Goal: Task Accomplishment & Management: Manage account settings

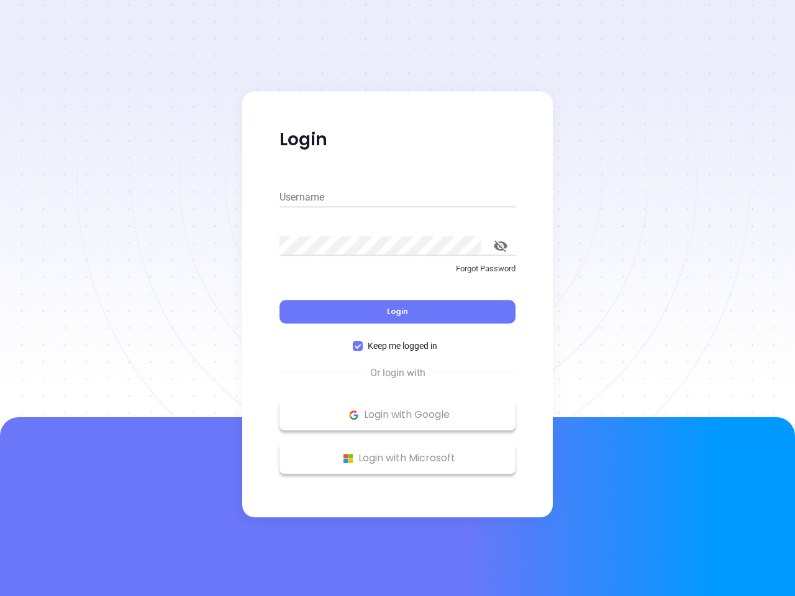
click at [398, 298] on div "Login" at bounding box center [397, 304] width 236 height 39
click at [398, 198] on input "Username" at bounding box center [397, 198] width 236 height 20
click at [501, 246] on icon "toggle password visibility" at bounding box center [501, 246] width 14 height 12
click at [398, 312] on span "Login" at bounding box center [397, 311] width 21 height 11
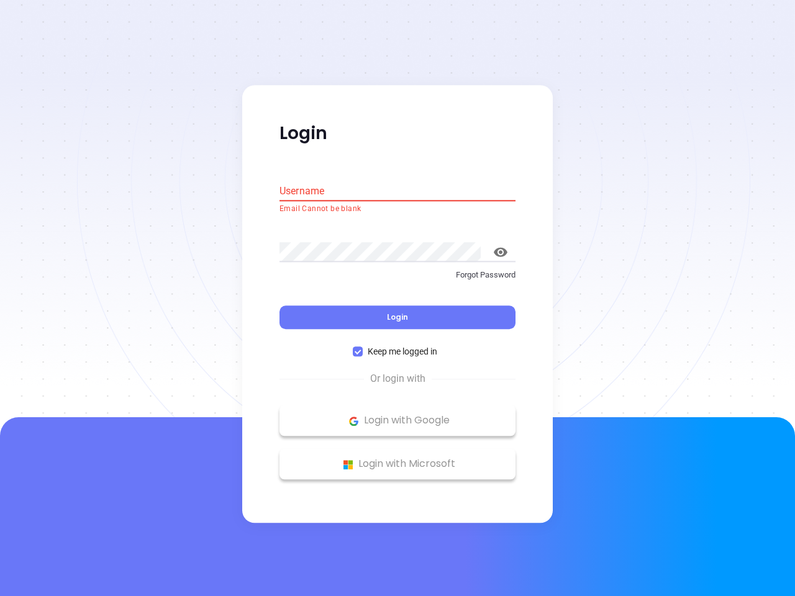
click at [398, 346] on span "Keep me logged in" at bounding box center [403, 352] width 80 height 14
click at [363, 347] on input "Keep me logged in" at bounding box center [358, 352] width 10 height 10
checkbox input "false"
click at [398, 415] on p "Login with Google" at bounding box center [398, 421] width 224 height 19
click at [398, 458] on p "Login with Microsoft" at bounding box center [398, 464] width 224 height 19
